Goal: Information Seeking & Learning: Learn about a topic

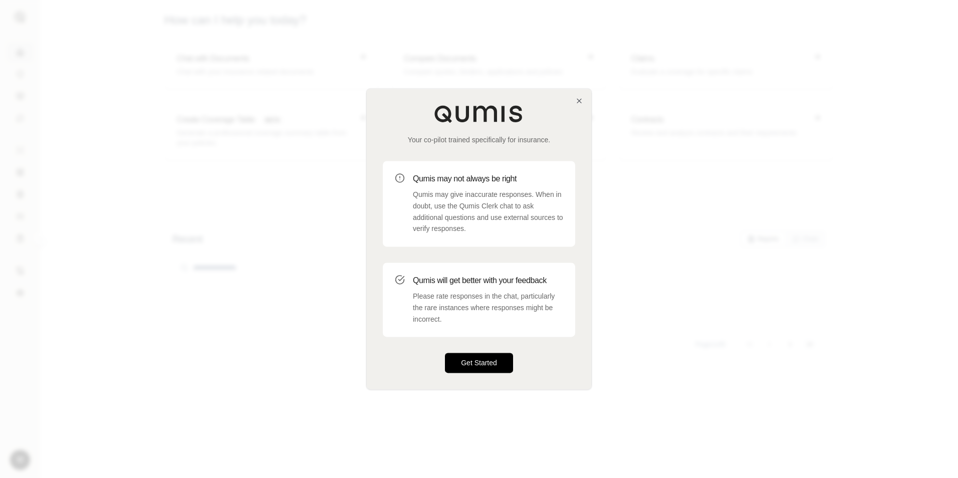
click at [492, 366] on button "Get Started" at bounding box center [479, 363] width 68 height 20
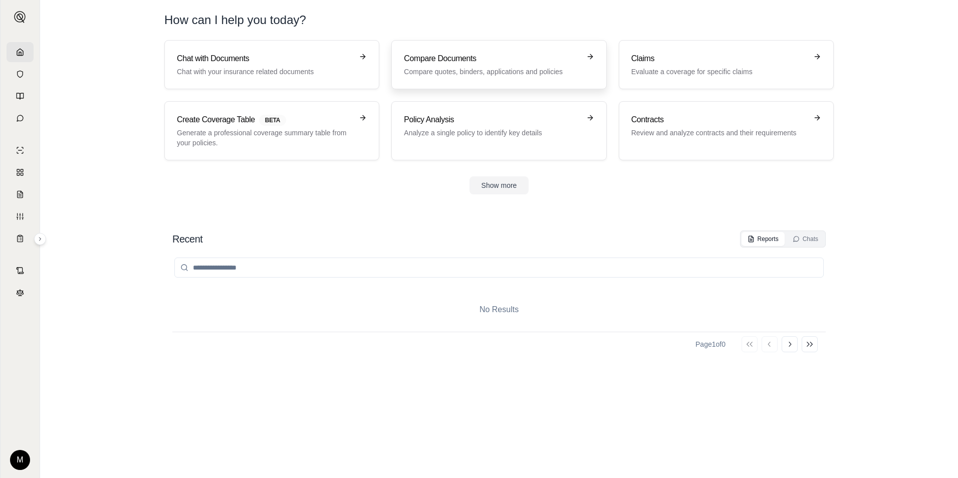
click at [496, 71] on p "Compare quotes, binders, applications and policies" at bounding box center [492, 72] width 176 height 10
click at [510, 77] on link "Compare Documents Compare quotes, binders, applications and policies" at bounding box center [498, 64] width 215 height 49
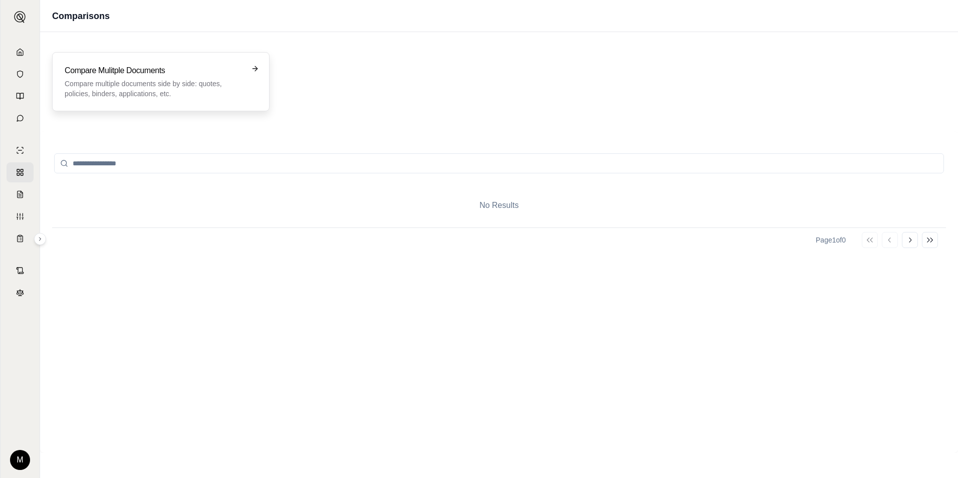
click at [230, 83] on p "Compare multiple documents side by side: quotes, policies, binders, application…" at bounding box center [154, 89] width 178 height 20
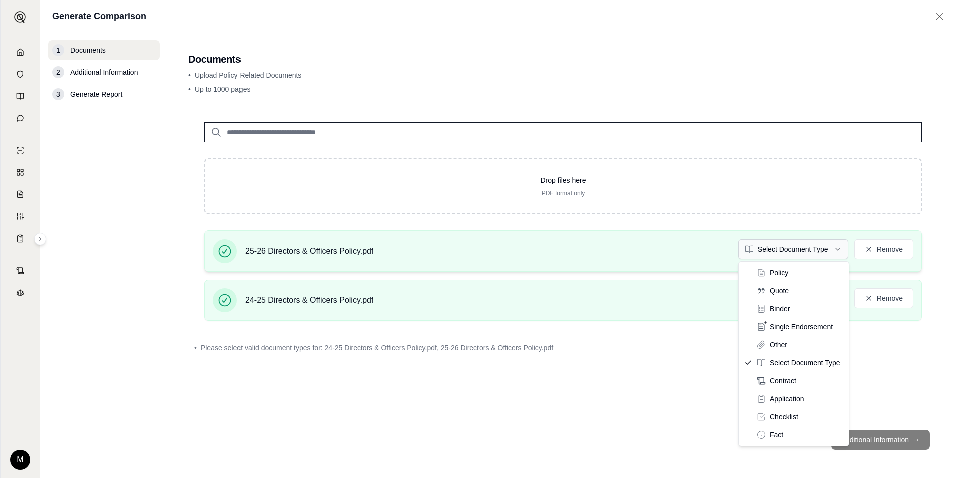
click at [833, 256] on html "M Generate Comparison 1 Documents 2 Additional Information 3 Generate Report Do…" at bounding box center [479, 239] width 958 height 478
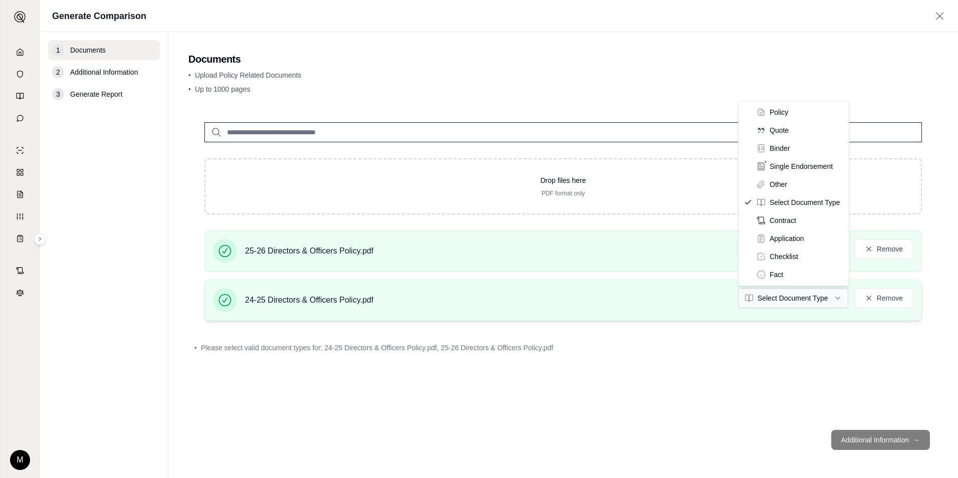
click at [811, 298] on html "M Generate Comparison 1 Documents 2 Additional Information 3 Generate Report Do…" at bounding box center [479, 239] width 958 height 478
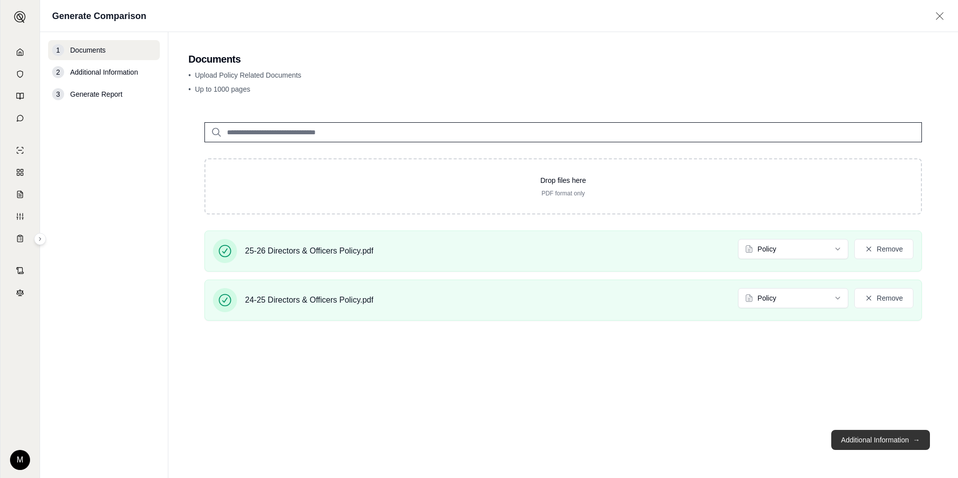
click at [863, 439] on button "Additional Information →" at bounding box center [880, 440] width 99 height 20
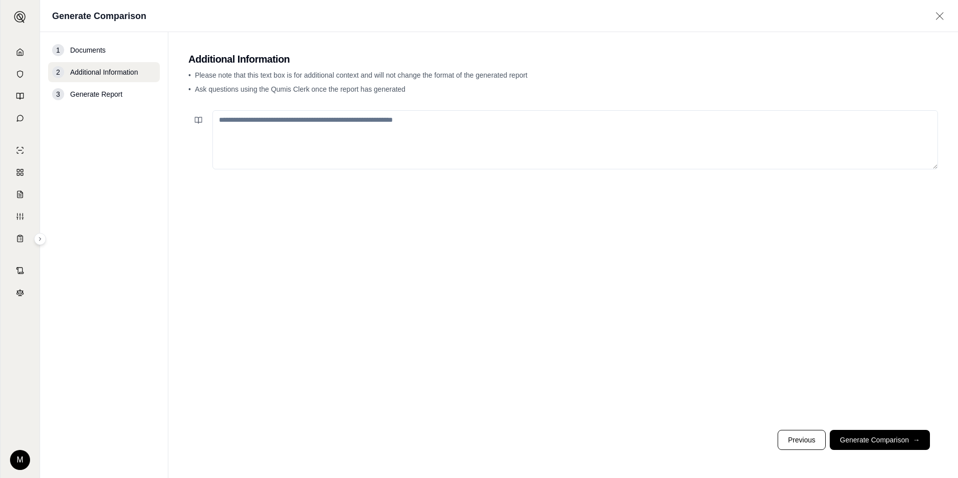
click at [321, 141] on textarea at bounding box center [574, 139] width 725 height 59
click at [297, 122] on textarea at bounding box center [574, 139] width 725 height 59
click at [201, 120] on icon at bounding box center [198, 120] width 8 height 8
click at [320, 135] on textarea at bounding box center [574, 139] width 725 height 59
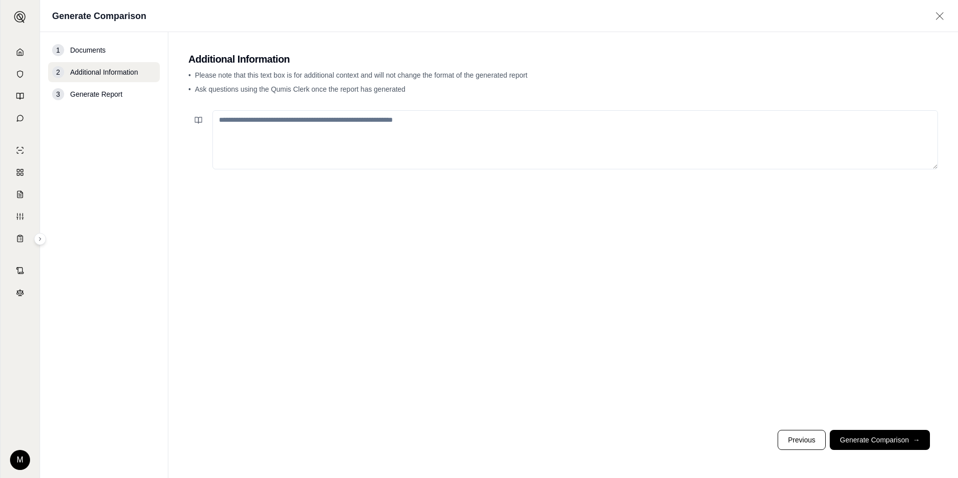
click at [501, 127] on textarea at bounding box center [574, 139] width 725 height 59
click at [471, 119] on textarea at bounding box center [574, 139] width 725 height 59
click at [450, 121] on textarea at bounding box center [574, 139] width 725 height 59
drag, startPoint x: 860, startPoint y: 441, endPoint x: 835, endPoint y: 437, distance: 25.4
click at [861, 441] on button "Generate Comparison →" at bounding box center [879, 440] width 100 height 20
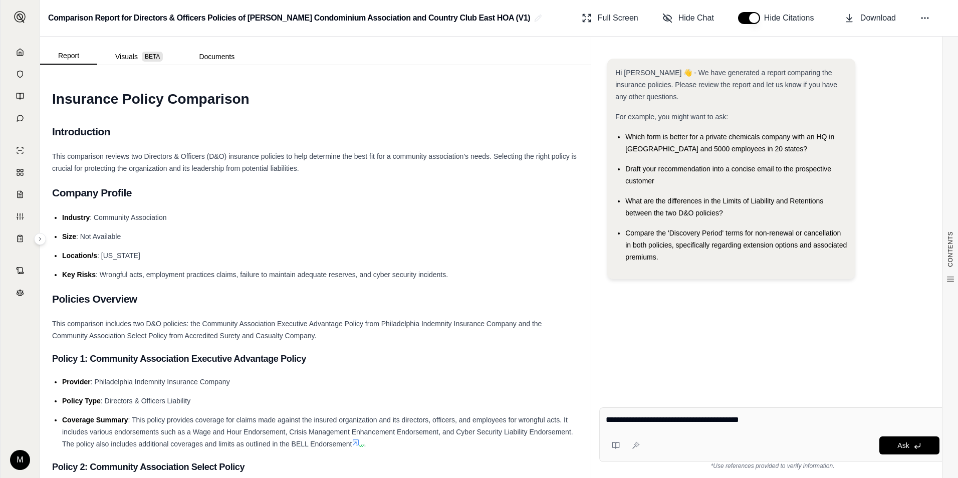
type textarea "**********"
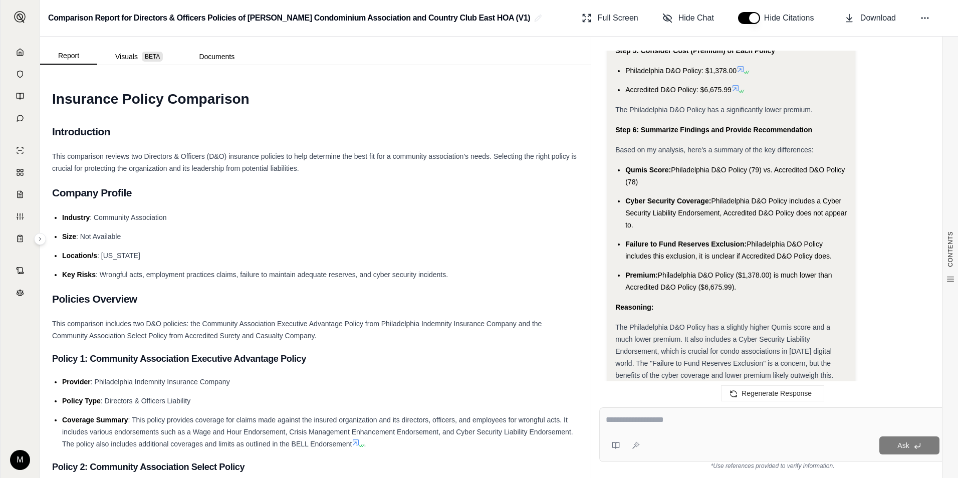
scroll to position [1373, 0]
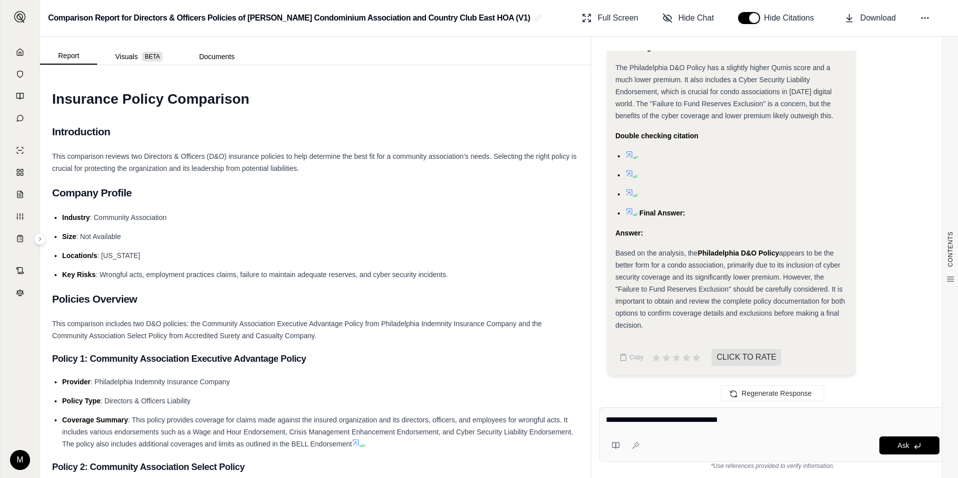
type textarea "**********"
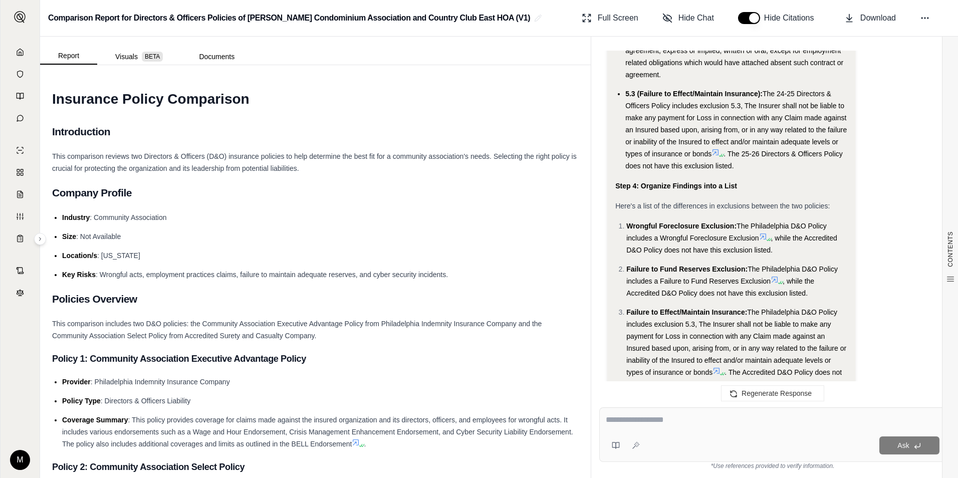
scroll to position [3140, 0]
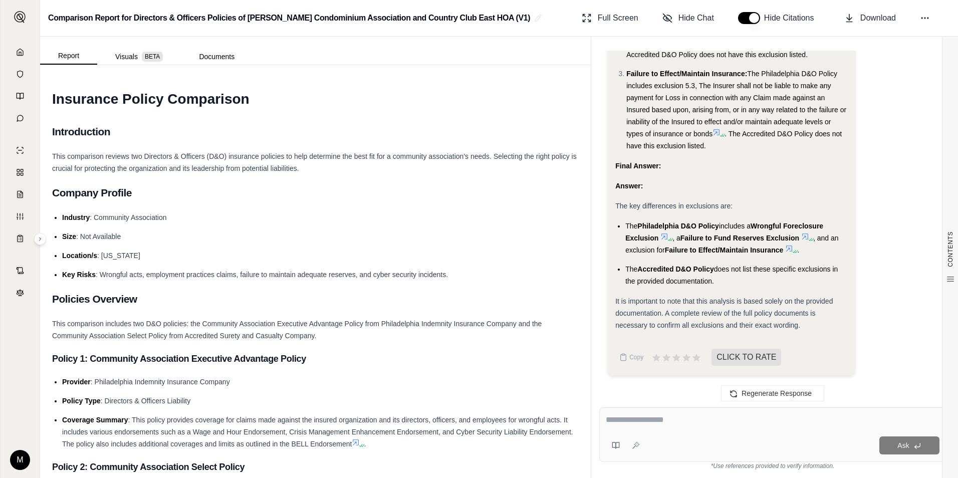
click at [635, 415] on textarea at bounding box center [773, 420] width 334 height 12
type textarea "*"
drag, startPoint x: 805, startPoint y: 425, endPoint x: 843, endPoint y: 314, distance: 117.4
click at [838, 303] on div "It is important to note that this analysis is based solely on the provided docu…" at bounding box center [731, 313] width 232 height 36
type textarea "**********"
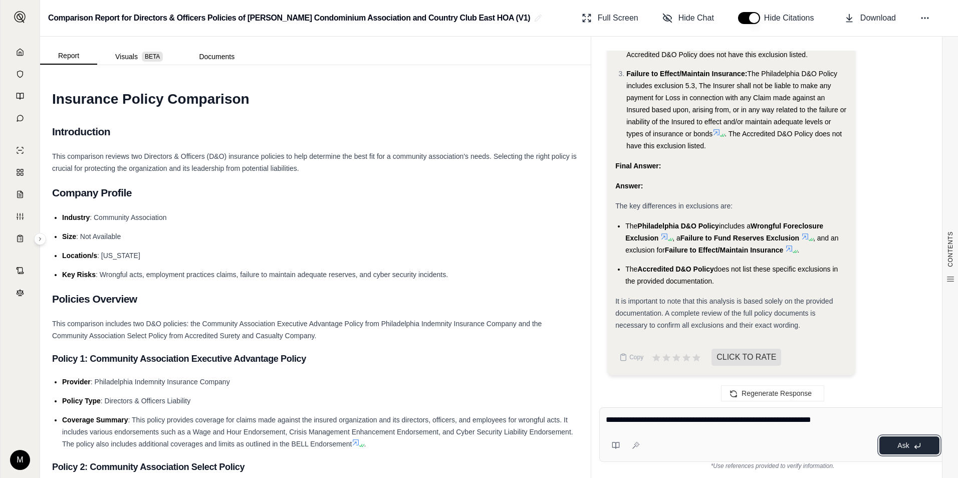
click at [899, 445] on span "Ask" at bounding box center [903, 445] width 12 height 8
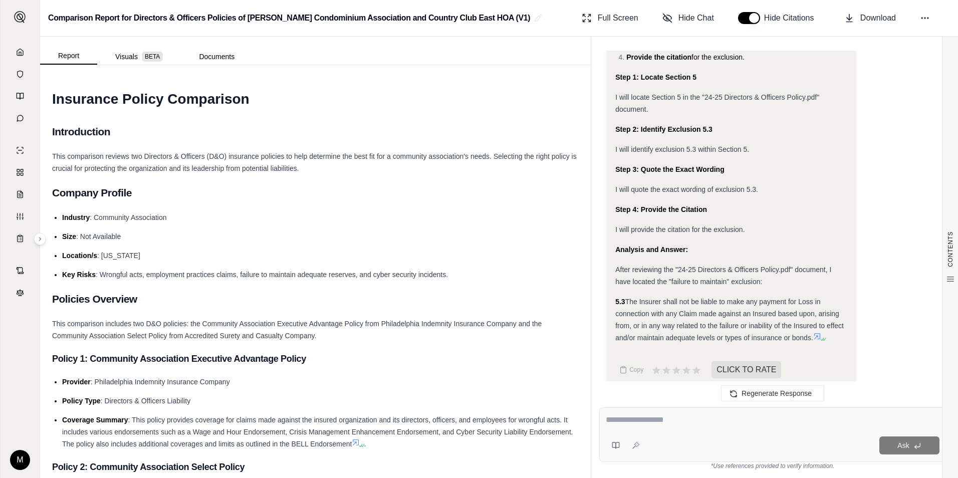
scroll to position [3676, 0]
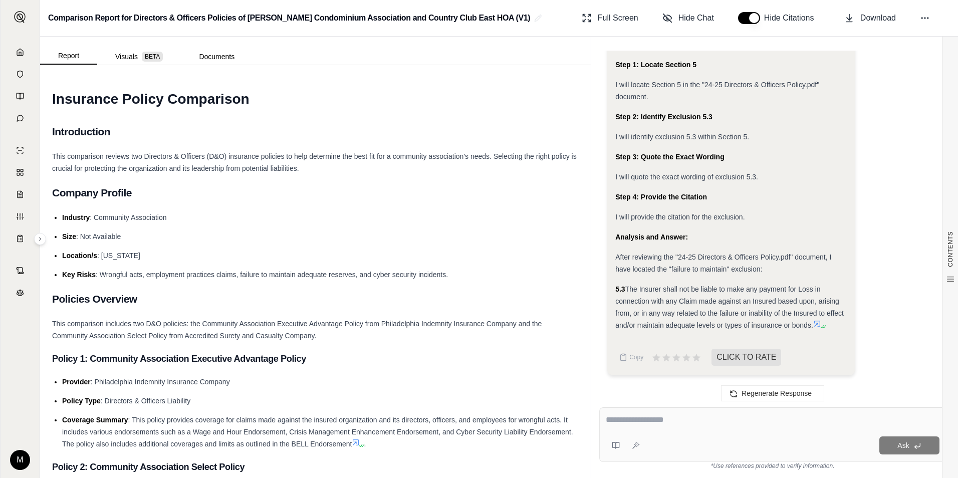
click at [627, 412] on div "Ask" at bounding box center [772, 434] width 347 height 55
type textarea "**********"
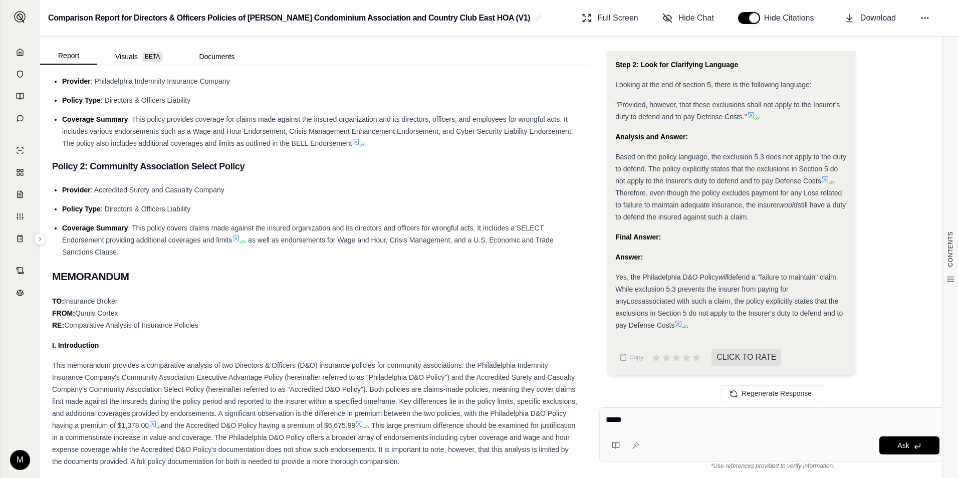
scroll to position [501, 0]
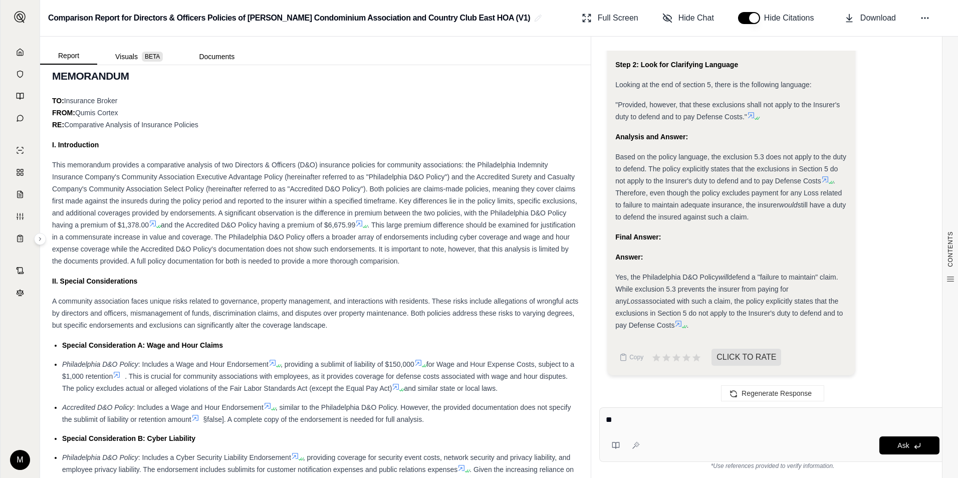
type textarea "*"
type textarea "**********"
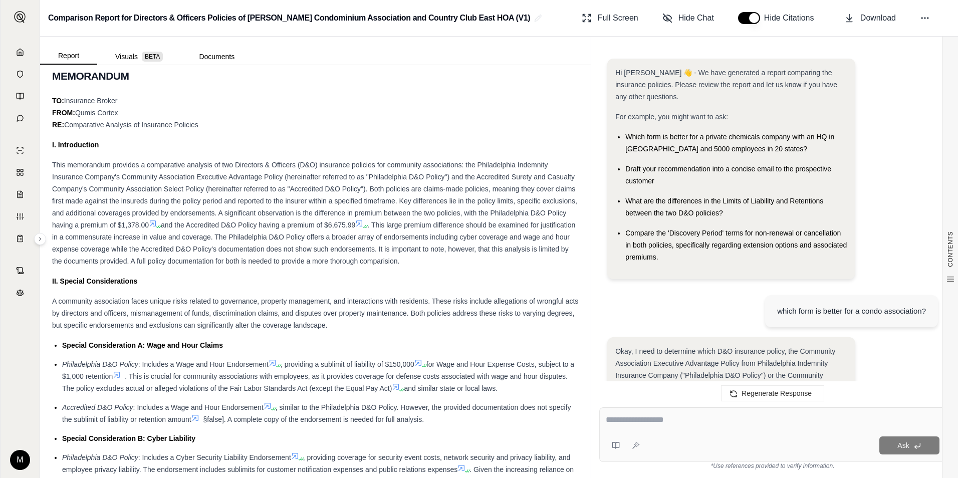
scroll to position [5146, 0]
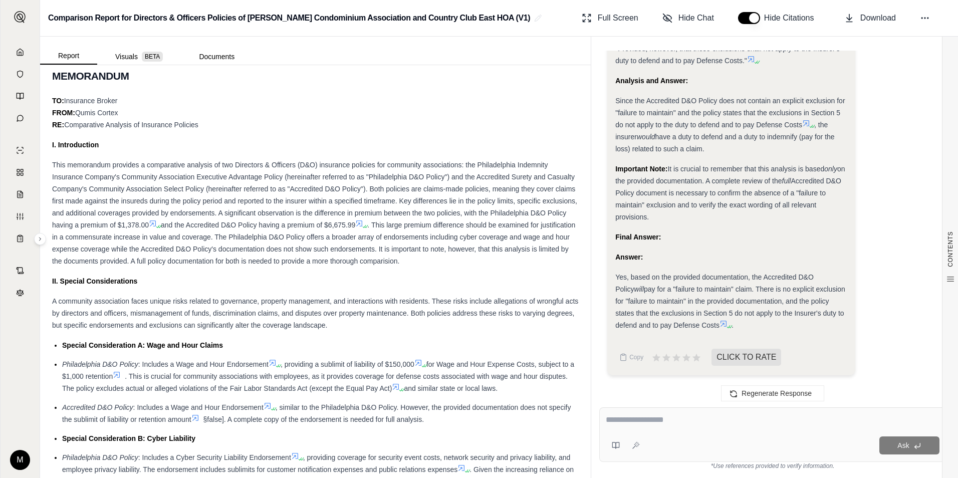
click at [688, 428] on div at bounding box center [773, 422] width 334 height 16
click at [674, 424] on textarea at bounding box center [773, 420] width 334 height 12
type textarea "**********"
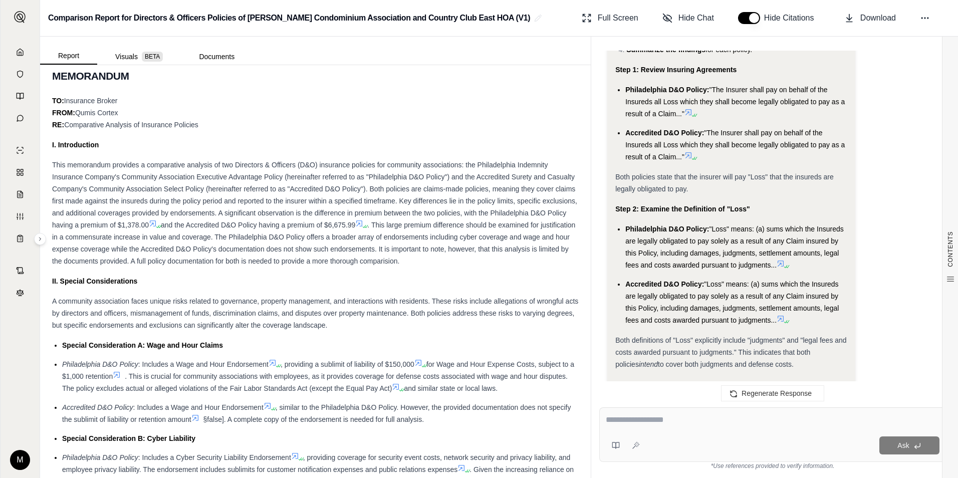
scroll to position [5488, 0]
